Goal: Transaction & Acquisition: Purchase product/service

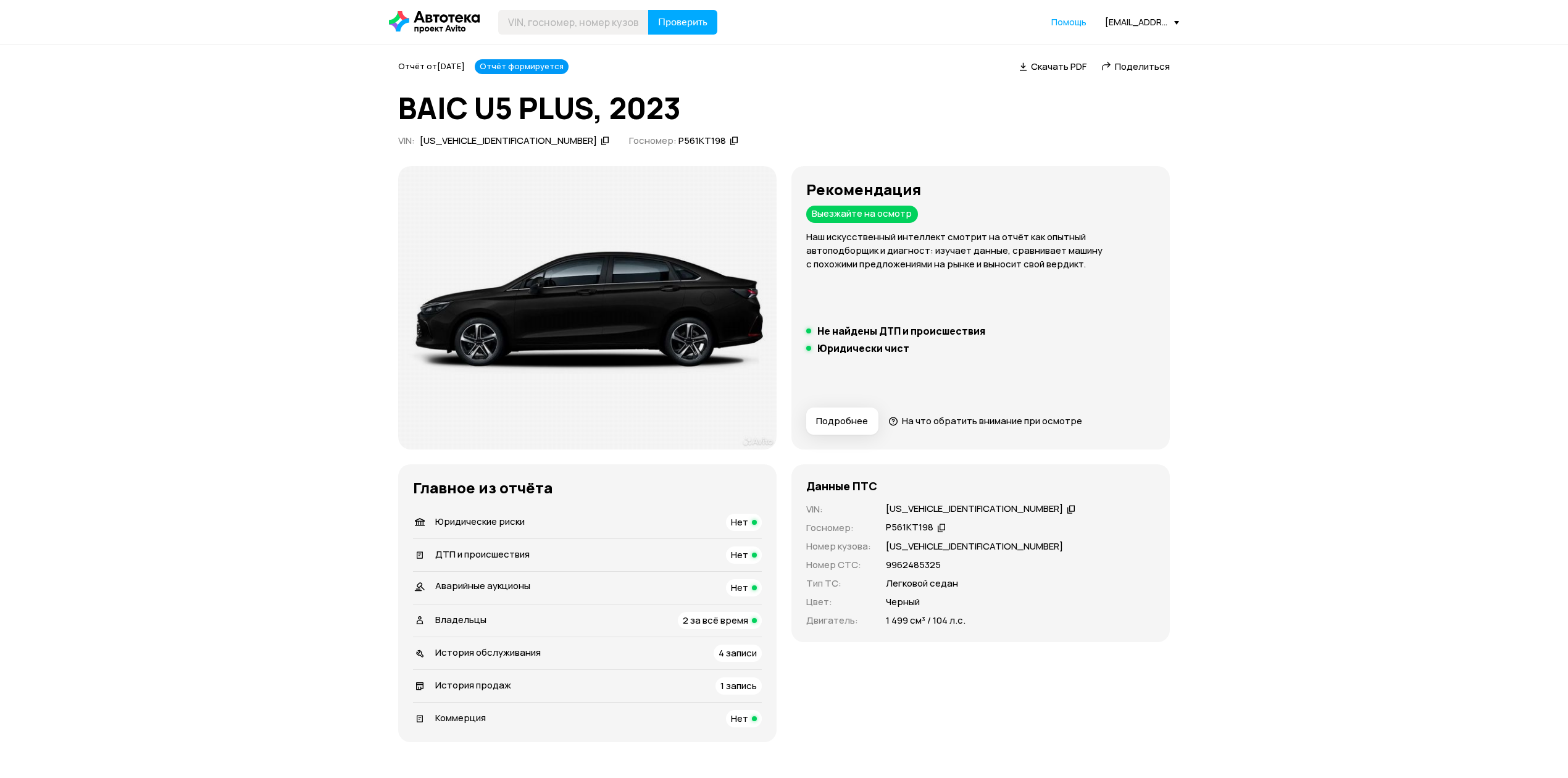
click at [526, 140] on div "[US_VEHICLE_IDENTIFICATION_NUMBER]" at bounding box center [515, 141] width 193 height 13
click at [546, 19] on input "text" at bounding box center [573, 22] width 150 height 25
paste input "[US_VEHICLE_IDENTIFICATION_NUMBER]"
type input "[US_VEHICLE_IDENTIFICATION_NUMBER]"
click at [682, 21] on span "Проверить" at bounding box center [682, 22] width 49 height 10
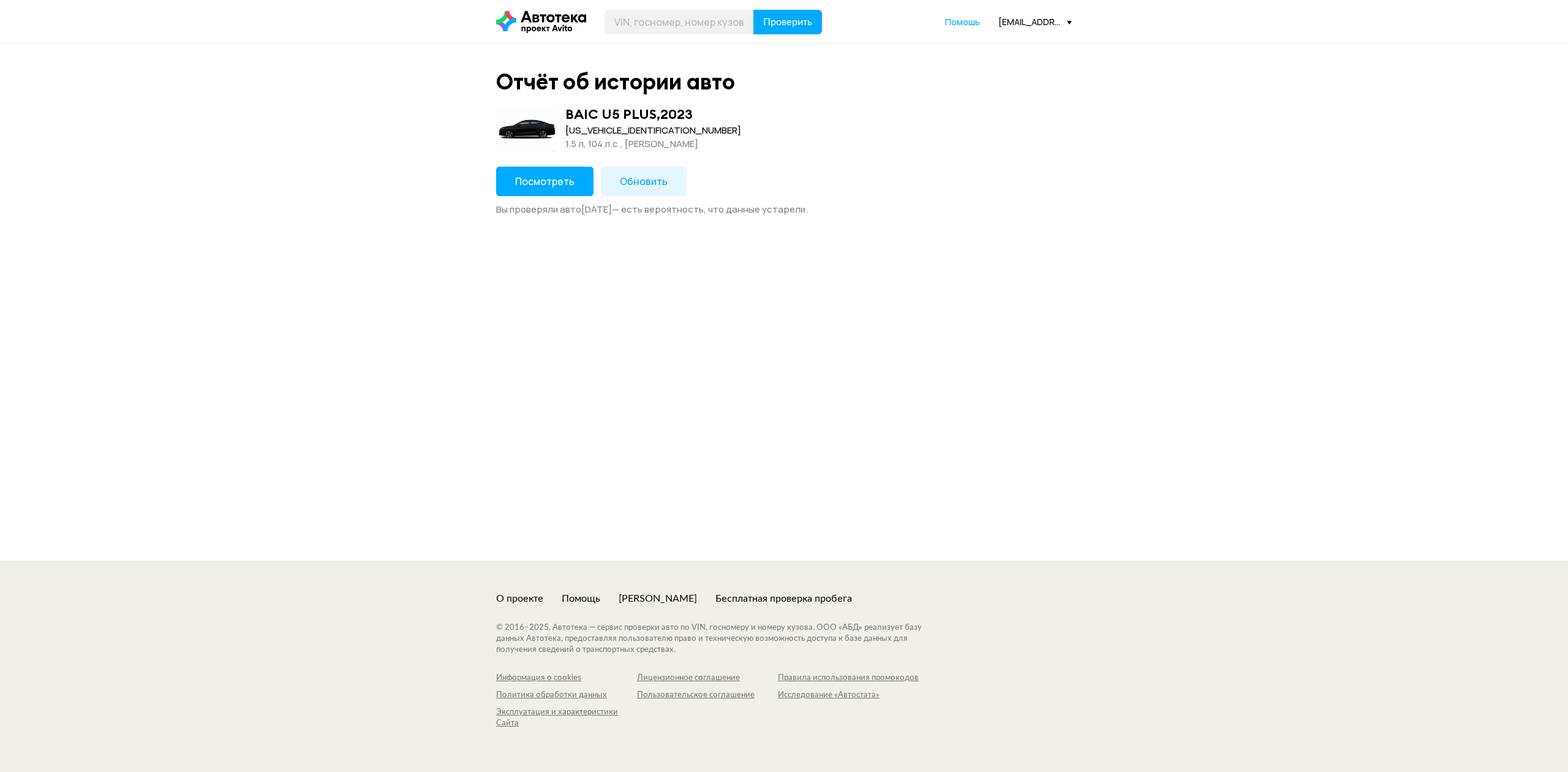
click at [649, 178] on span "Обновить" at bounding box center [644, 182] width 48 height 14
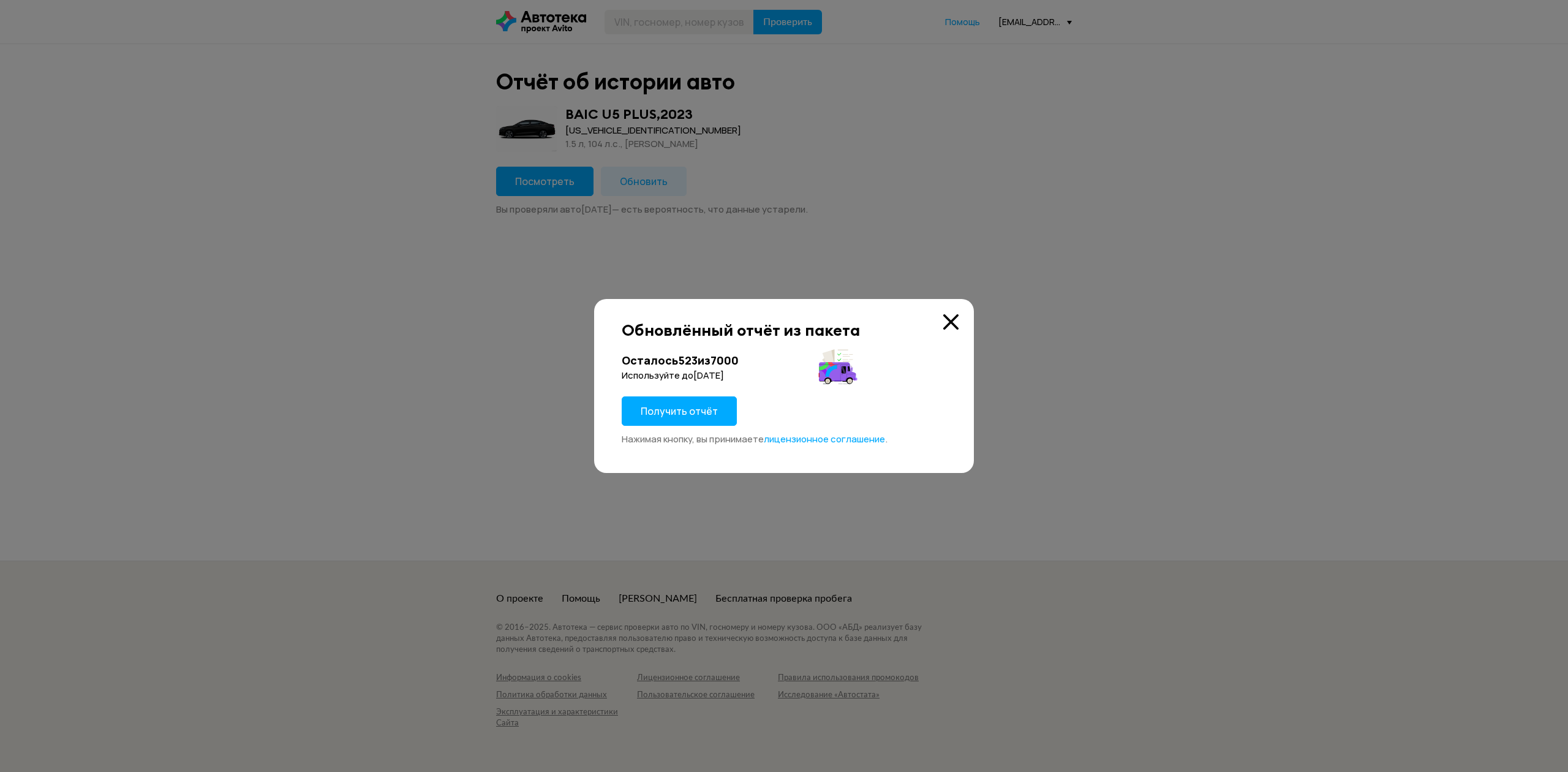
click at [679, 410] on span "Получить отчёт" at bounding box center [679, 411] width 77 height 14
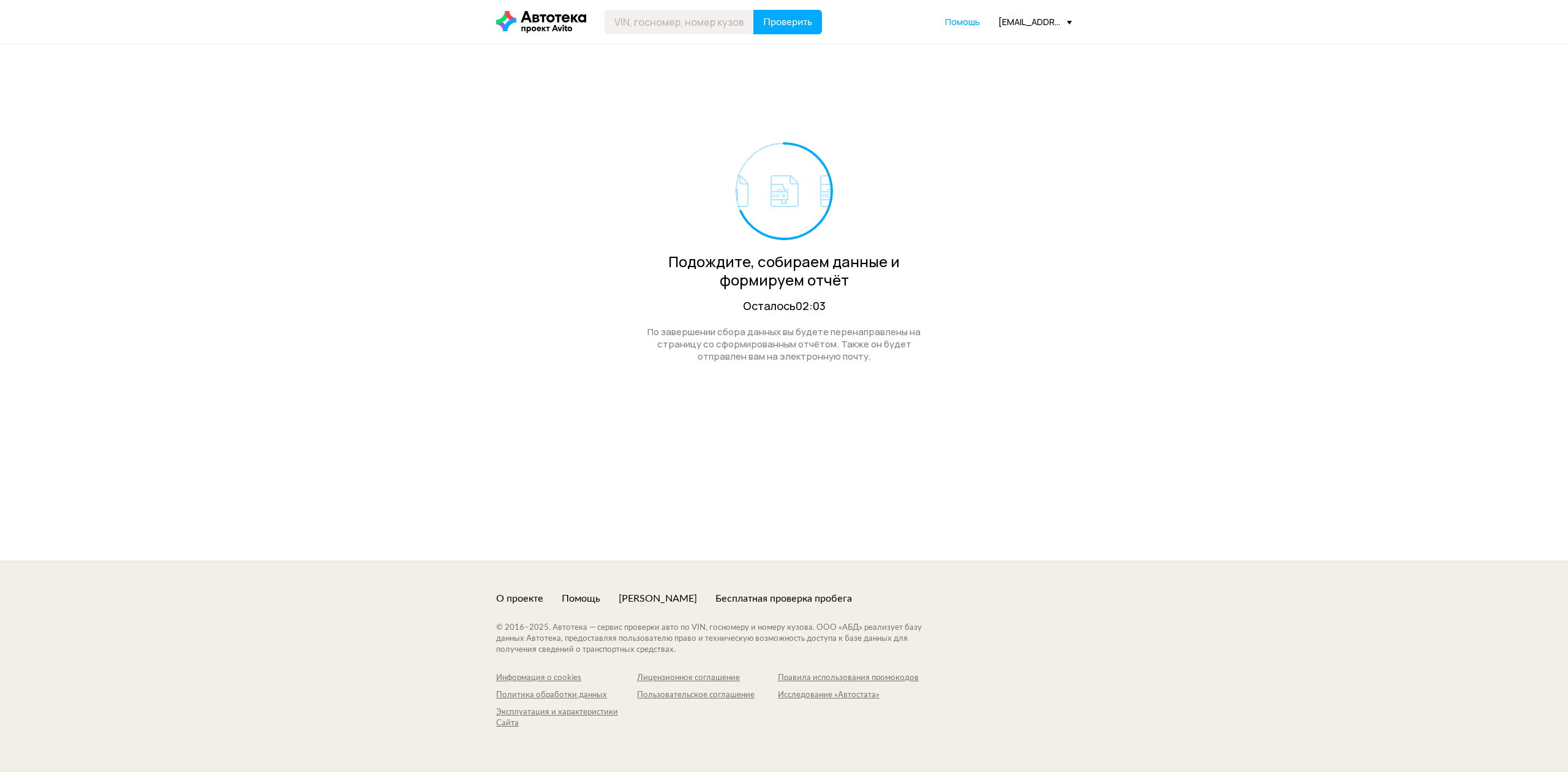
click at [542, 389] on div "Подождите, собираем данные и формируем отчёт Осталось 02:03 По завершении сбора…" at bounding box center [784, 221] width 576 height 353
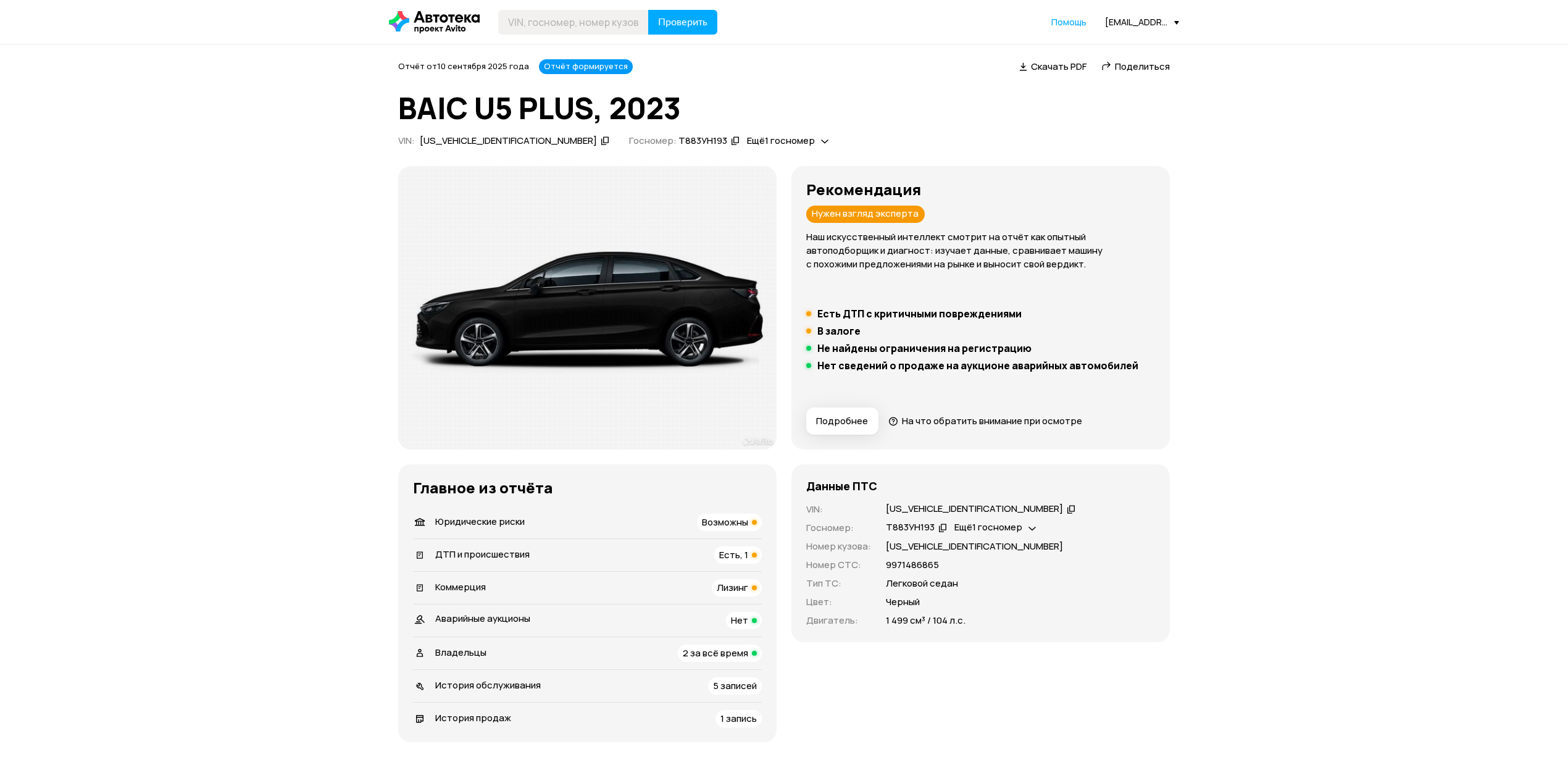
click at [723, 556] on span "Есть, 1" at bounding box center [734, 554] width 29 height 13
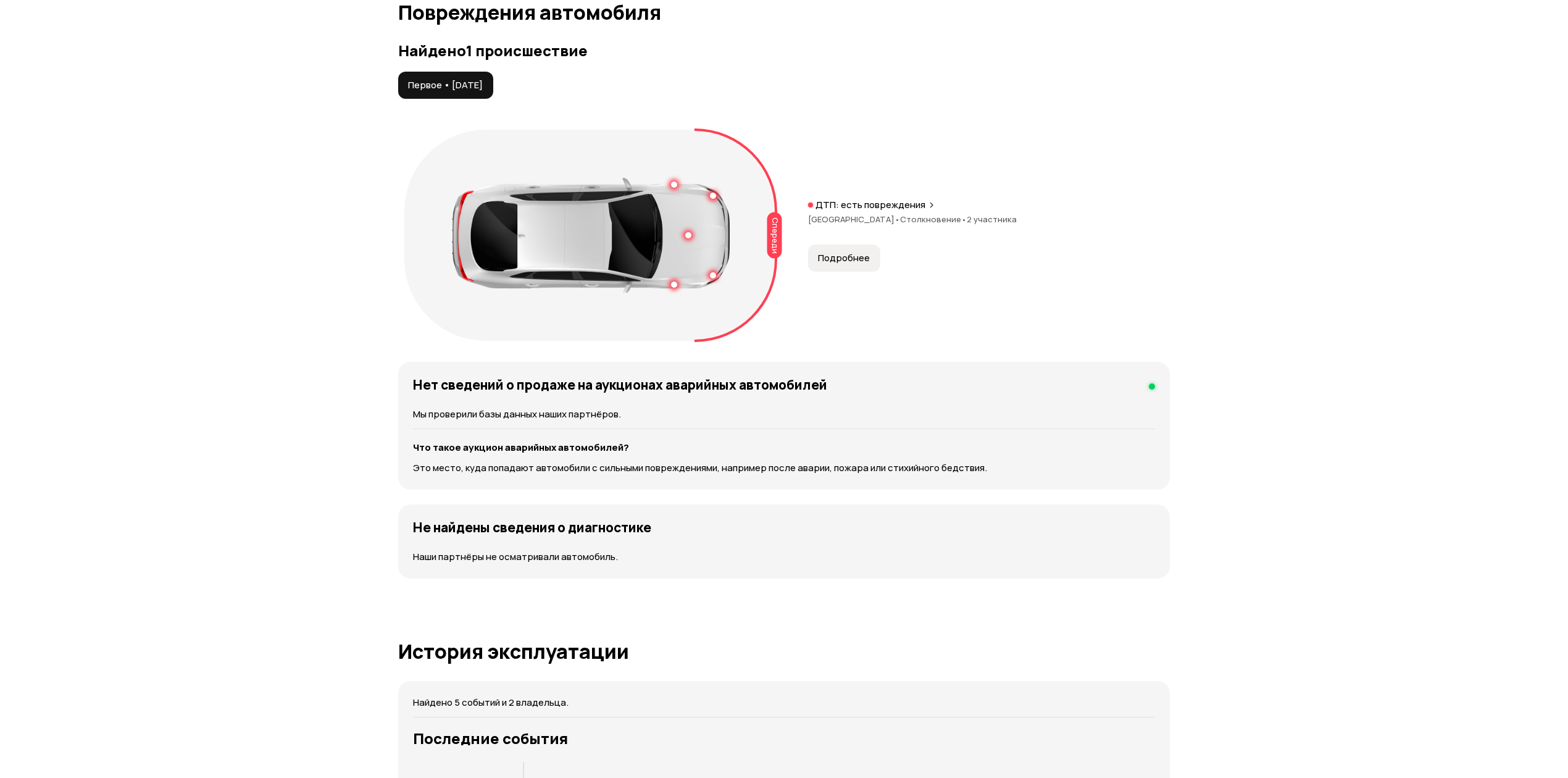
scroll to position [1331, 0]
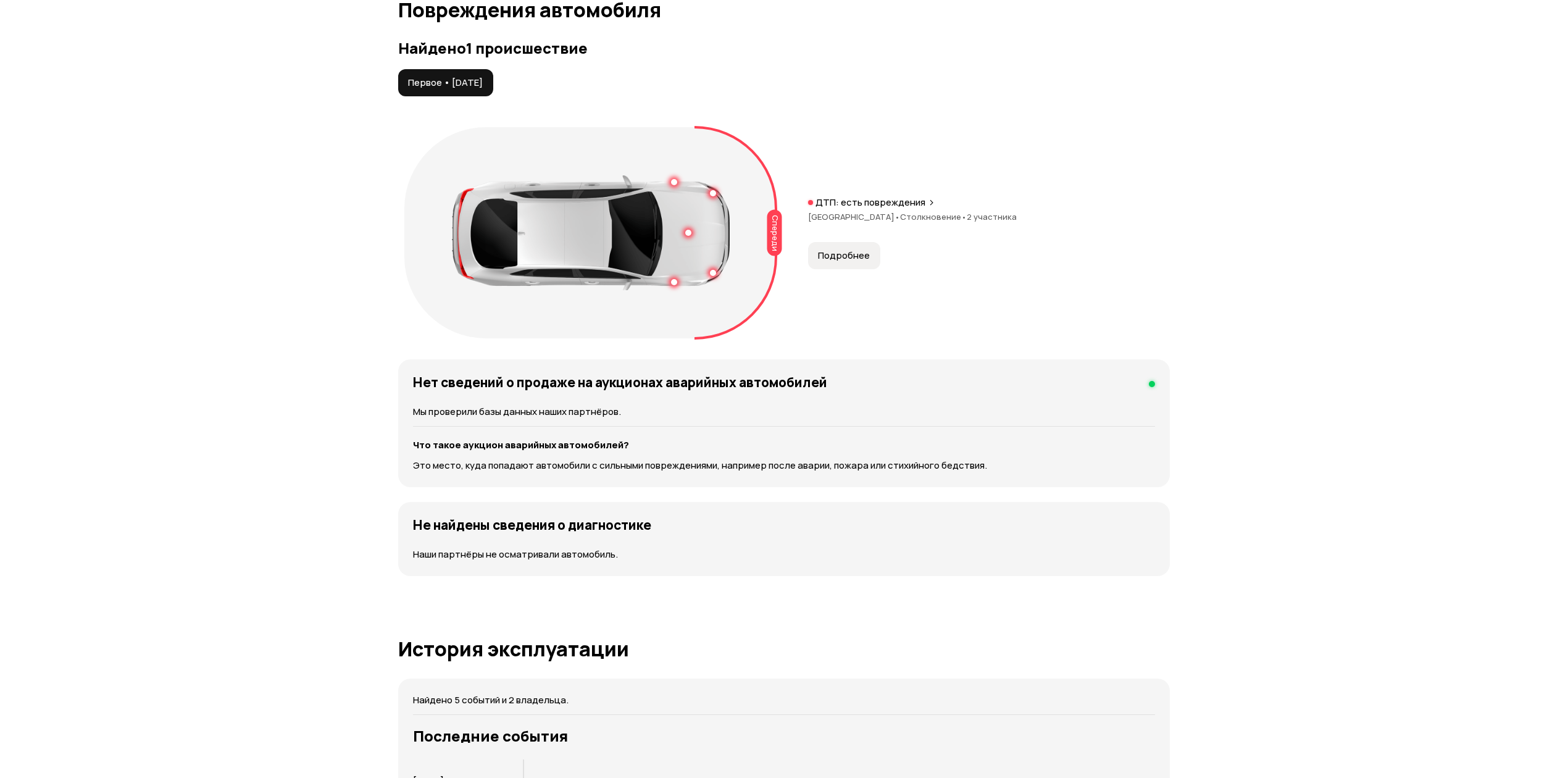
click at [836, 246] on button "Подробнее" at bounding box center [844, 256] width 73 height 27
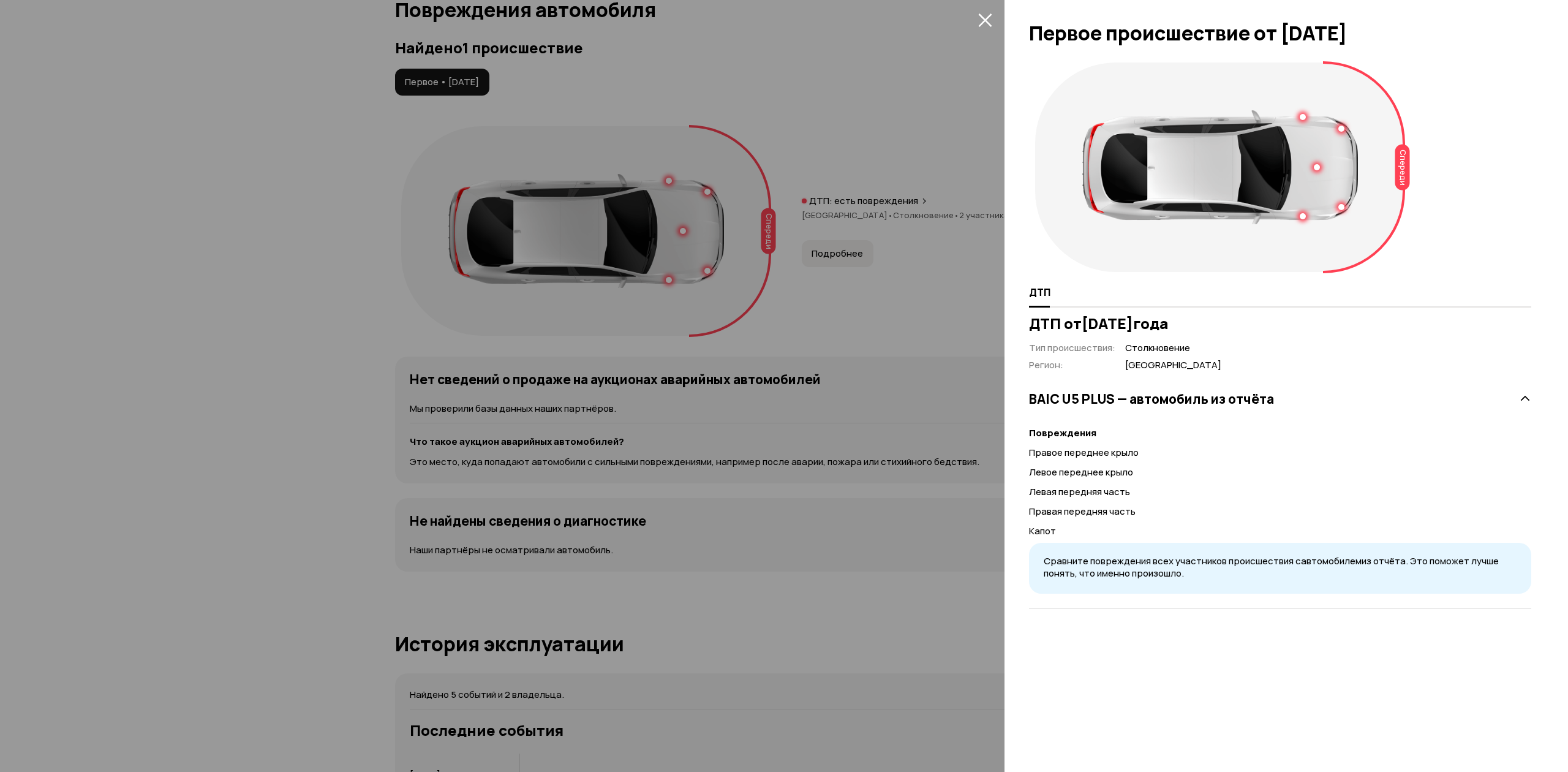
click at [373, 309] on div at bounding box center [784, 386] width 1568 height 772
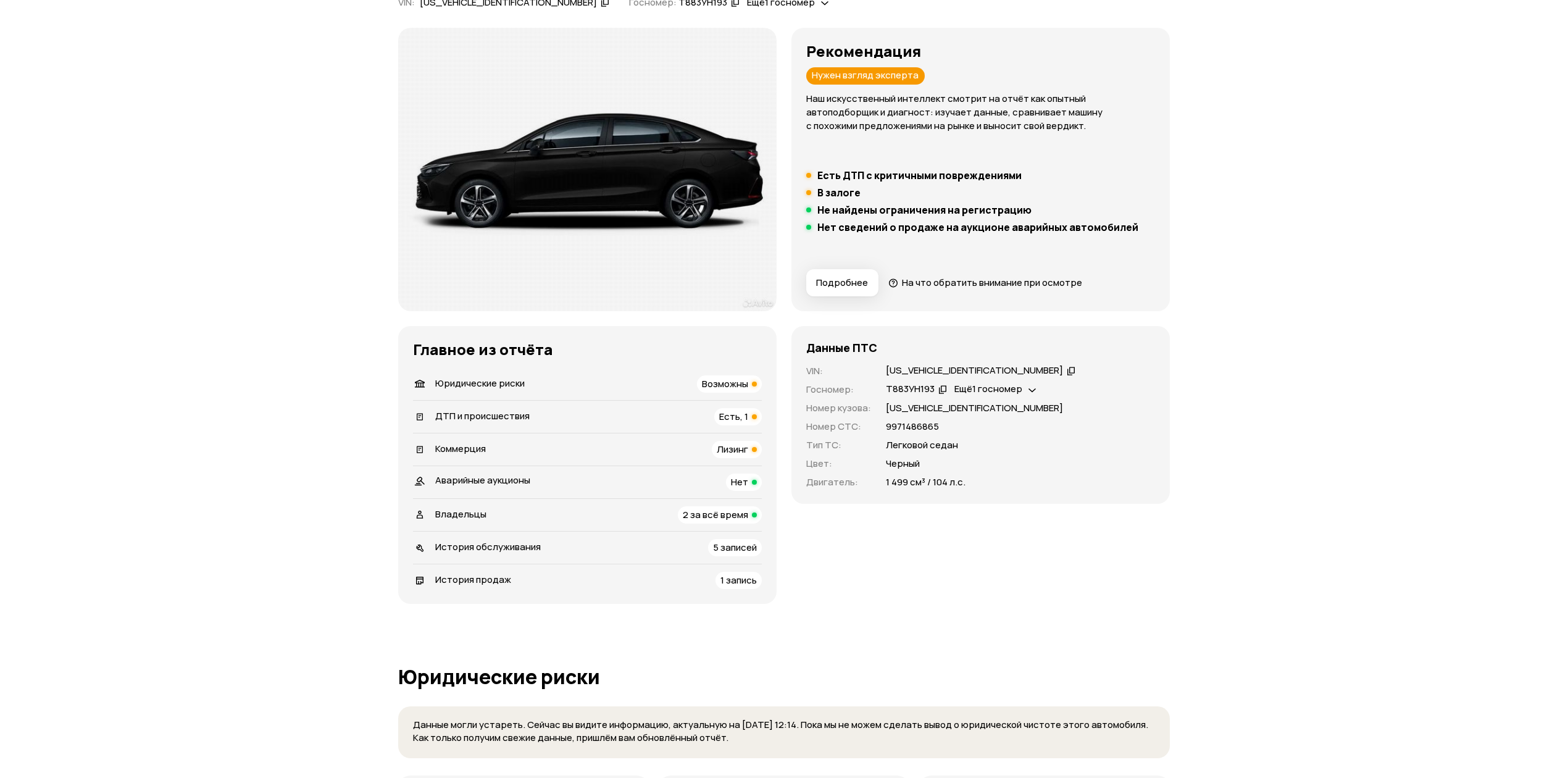
scroll to position [0, 0]
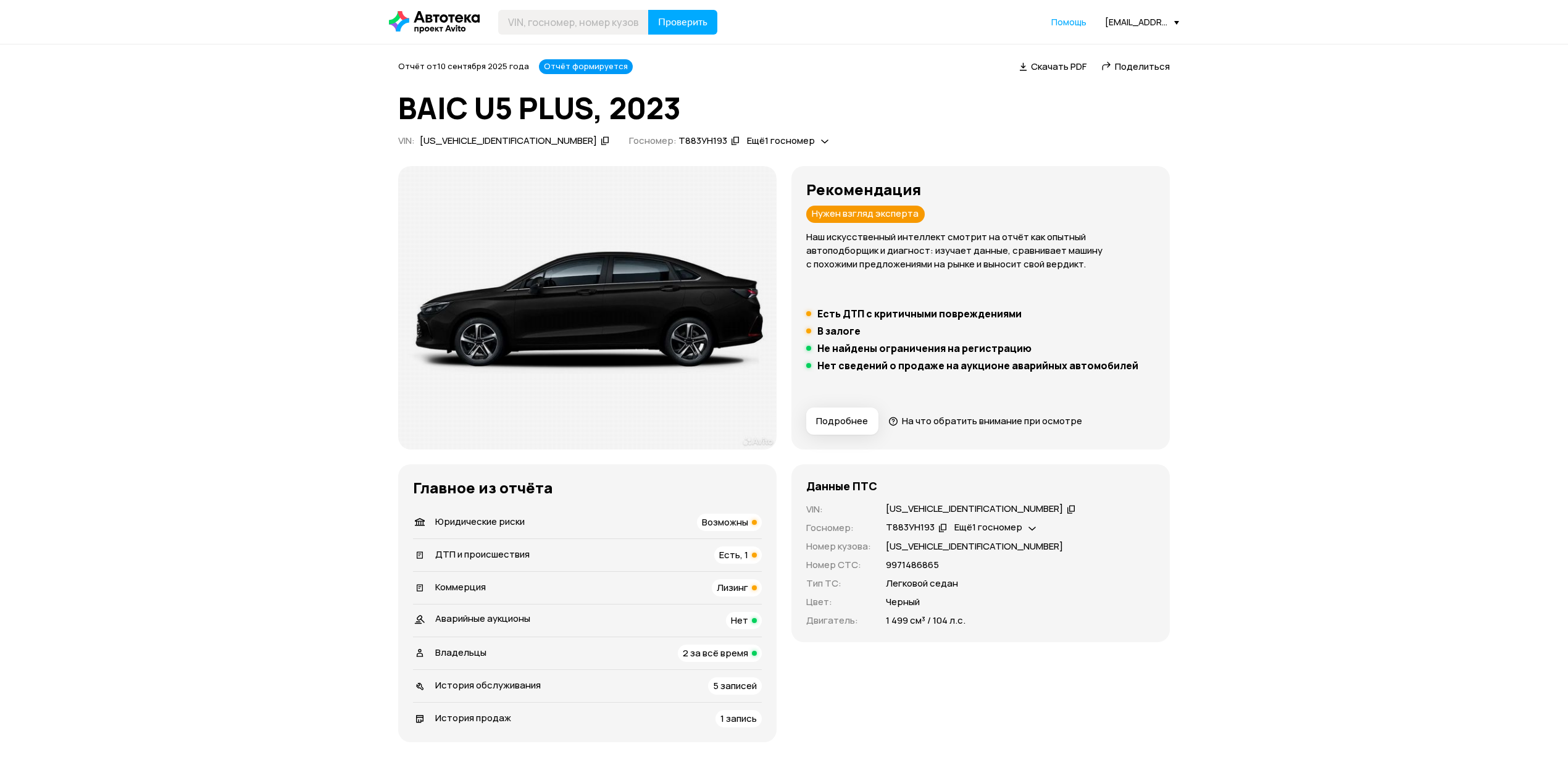
click at [422, 112] on h1 "BAIC U5 PLUS, 2023" at bounding box center [784, 108] width 772 height 33
copy h1 "BAIC"
click at [579, 21] on input "text" at bounding box center [573, 22] width 150 height 25
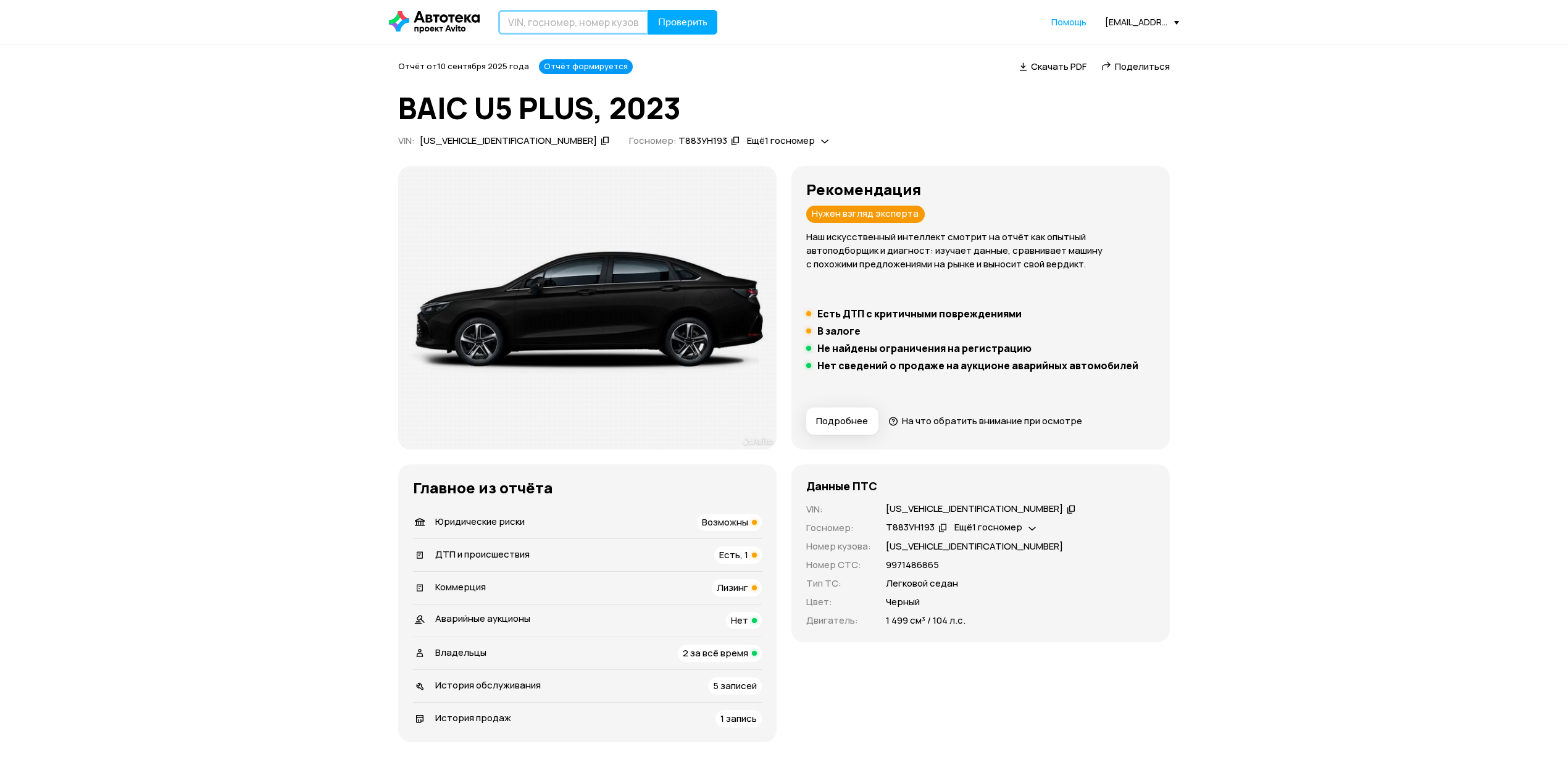
paste input "[US_VEHICLE_IDENTIFICATION_NUMBER]"
type input "[US_VEHICLE_IDENTIFICATION_NUMBER]"
click at [685, 10] on button "Проверить" at bounding box center [682, 22] width 69 height 25
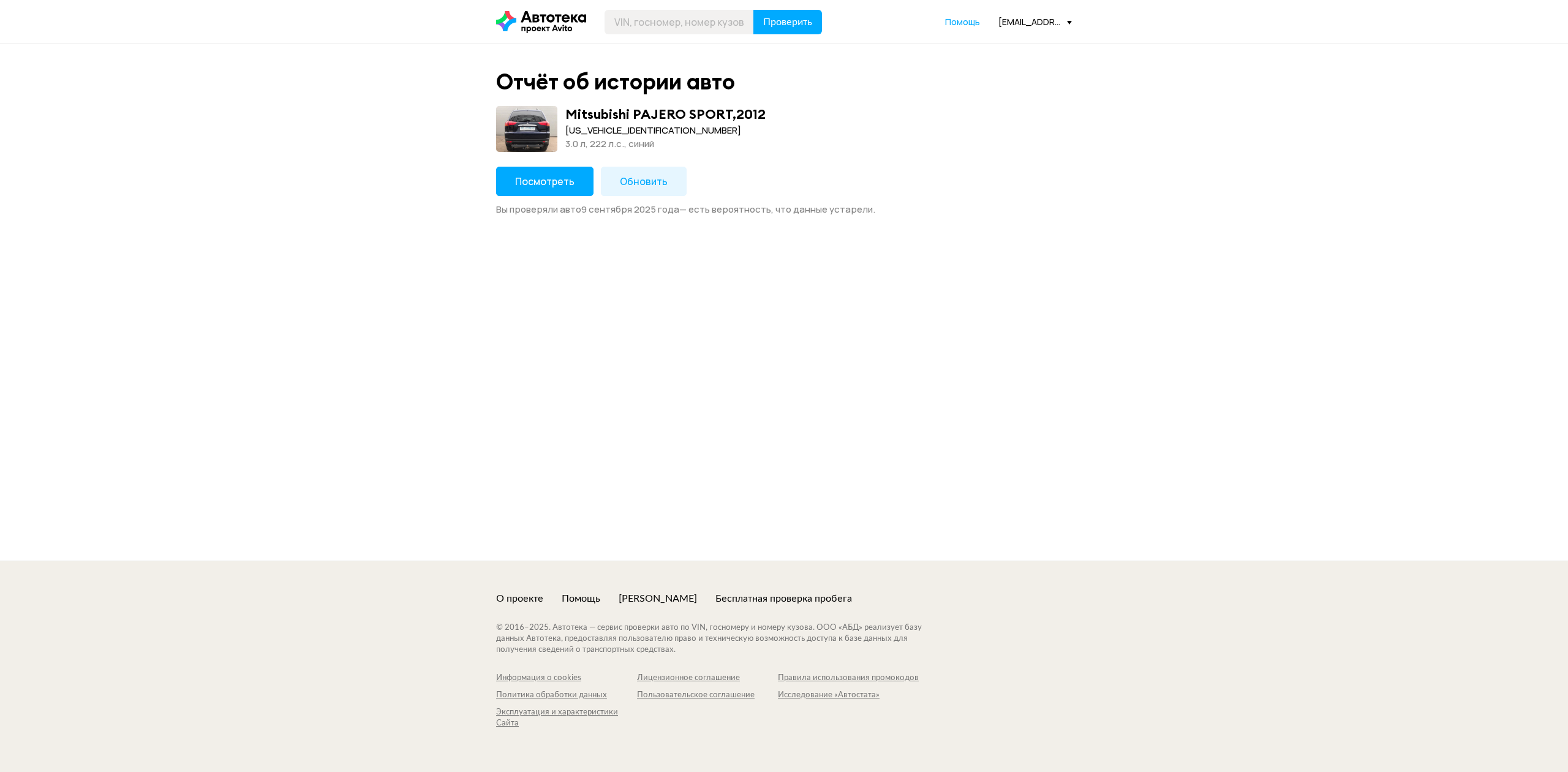
click at [539, 184] on span "Посмотреть" at bounding box center [544, 182] width 59 height 14
